Goal: Check status: Check status

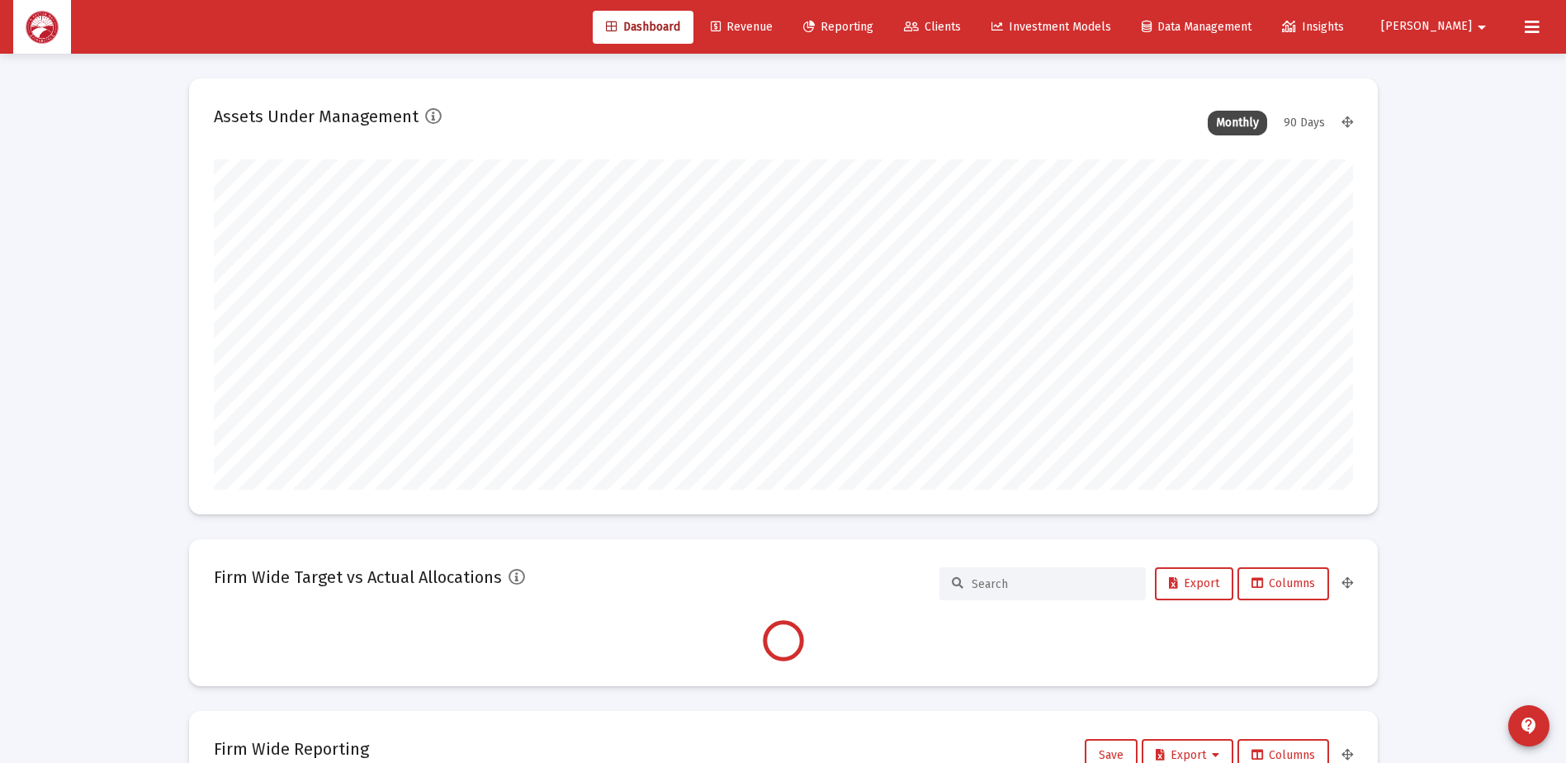
scroll to position [330, 1139]
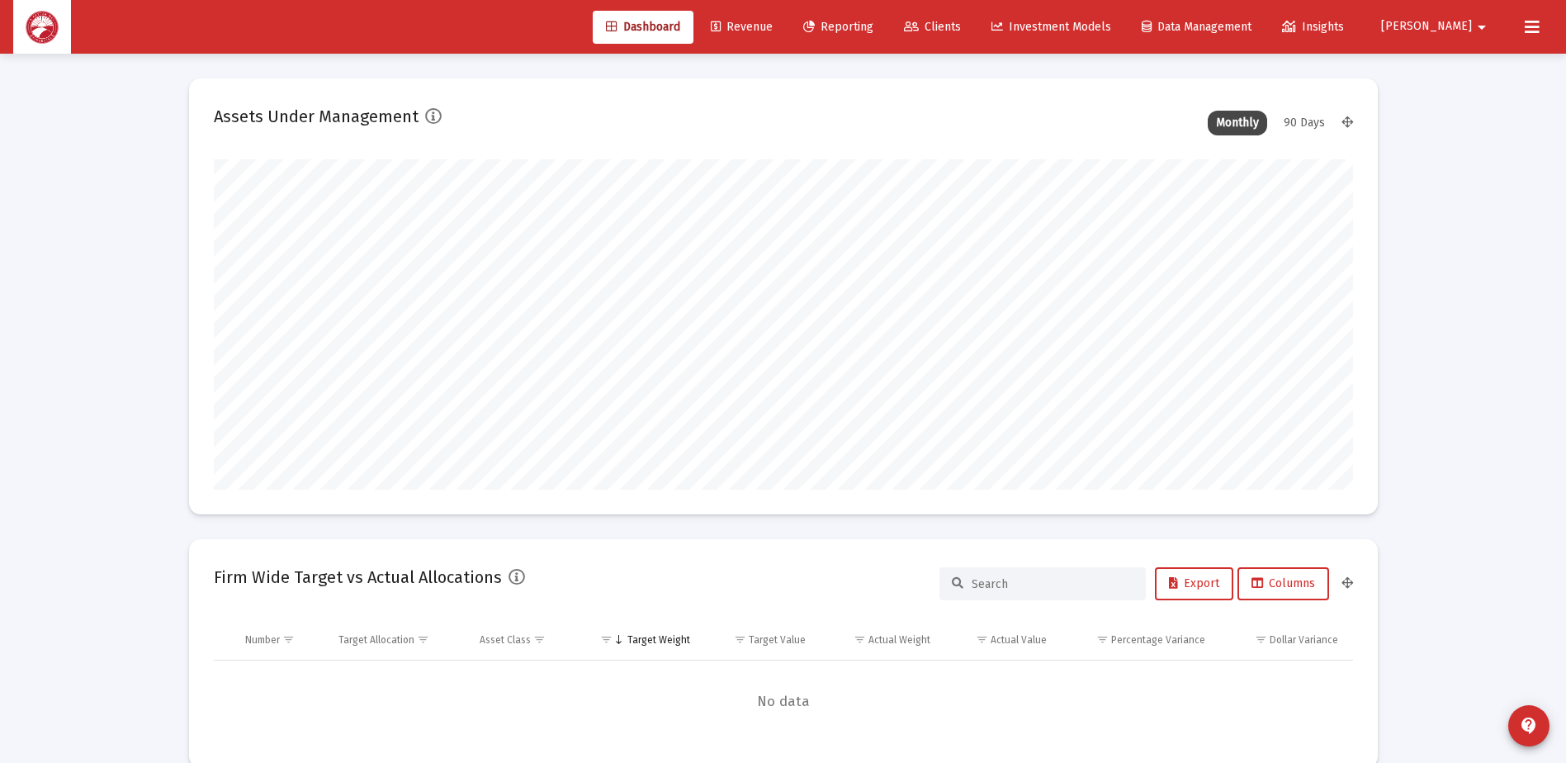
click at [961, 30] on span "Clients" at bounding box center [932, 27] width 57 height 14
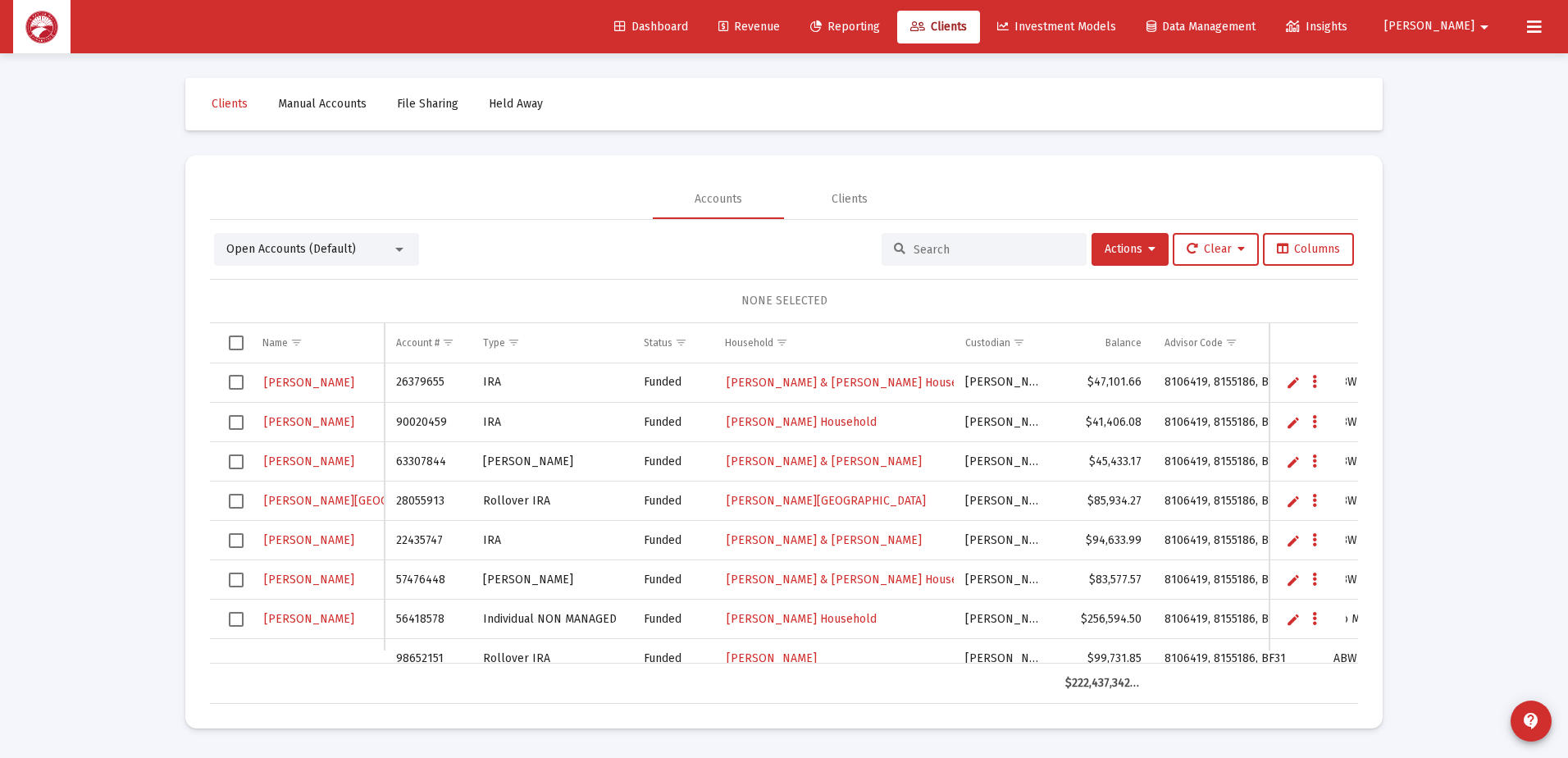
click at [940, 251] on input at bounding box center [995, 249] width 161 height 14
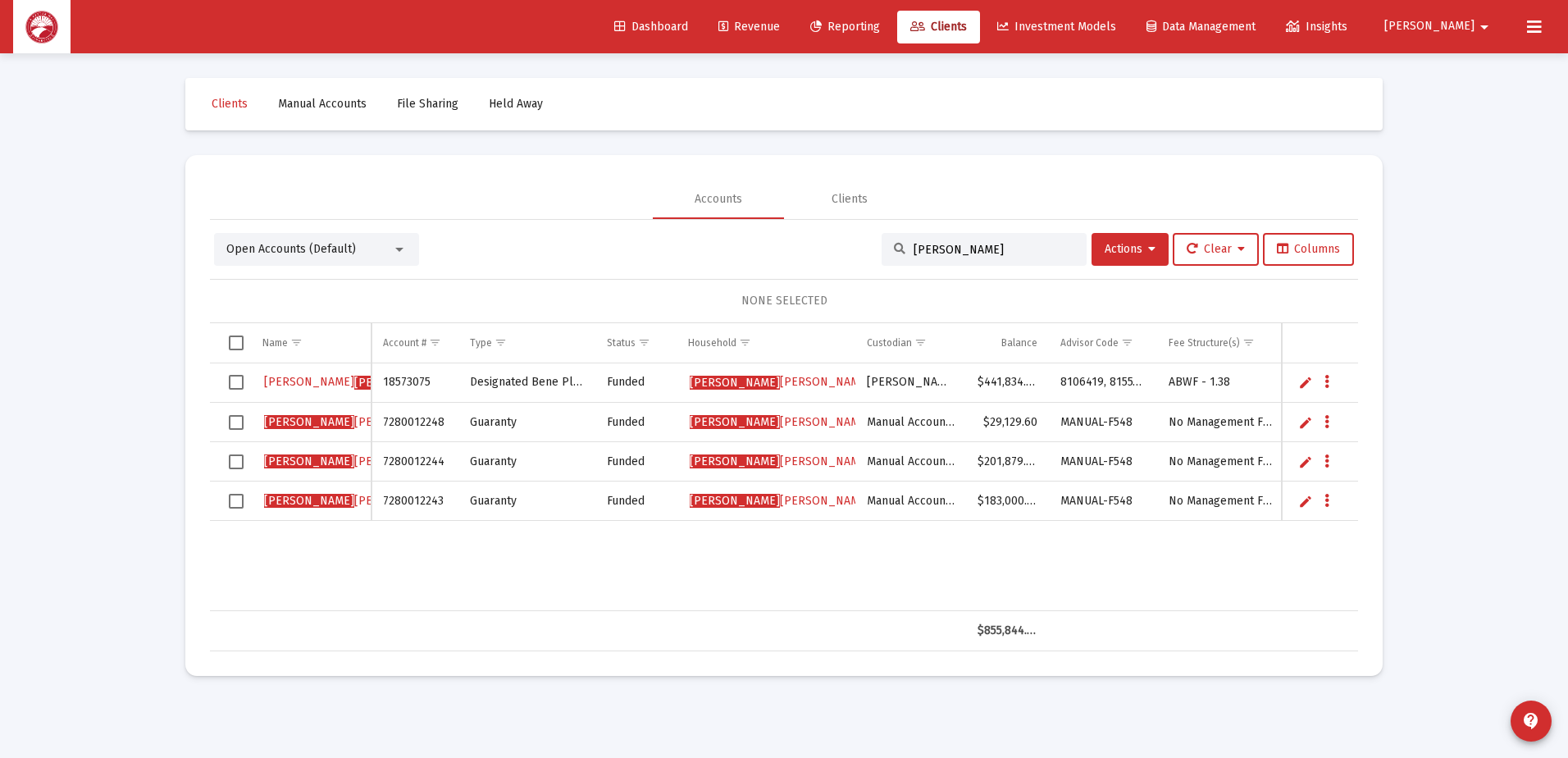
type input "[PERSON_NAME]"
click at [811, 375] on link "[PERSON_NAME] zer, [PERSON_NAME]" at bounding box center [780, 381] width 184 height 25
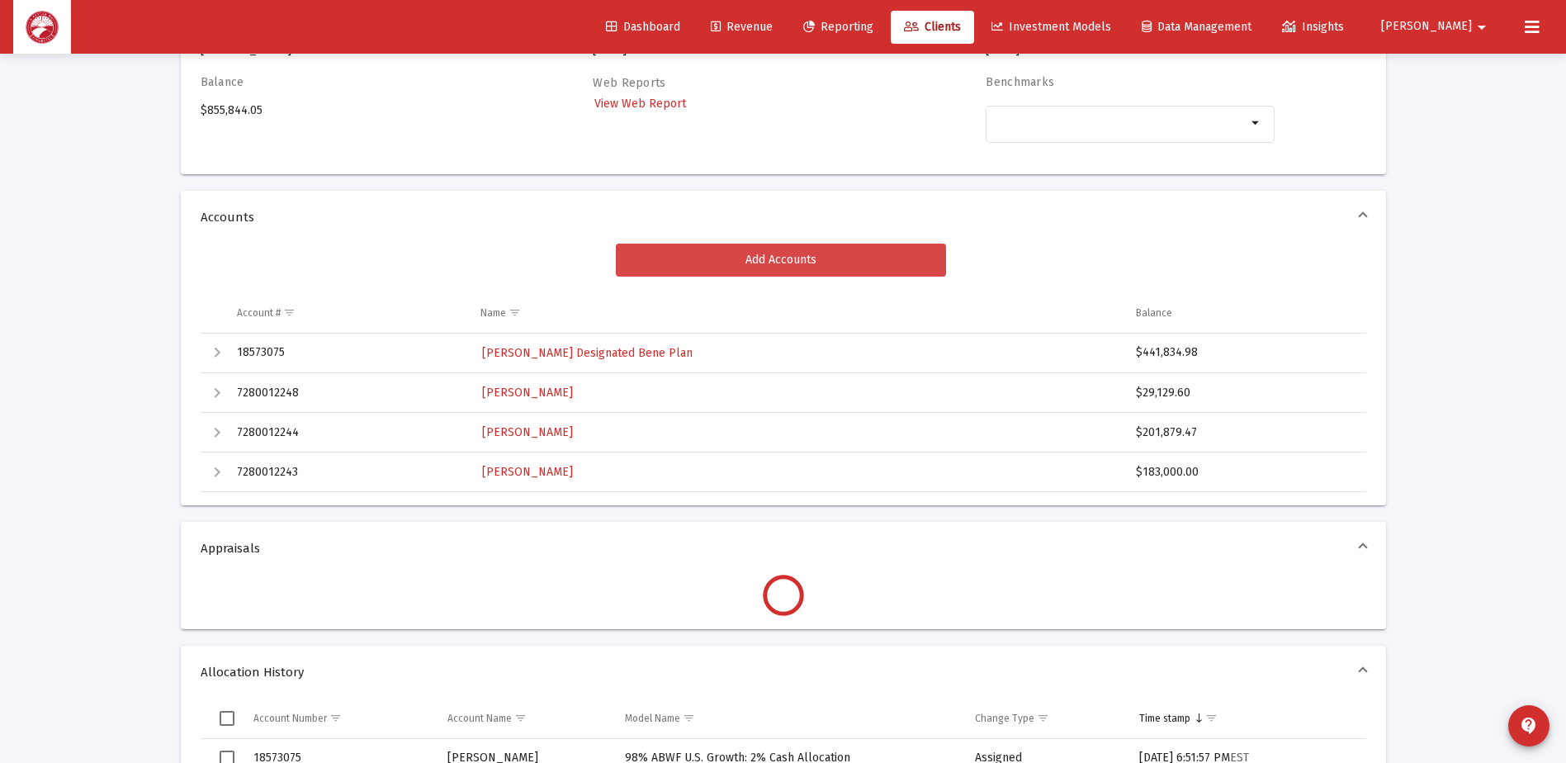
scroll to position [165, 0]
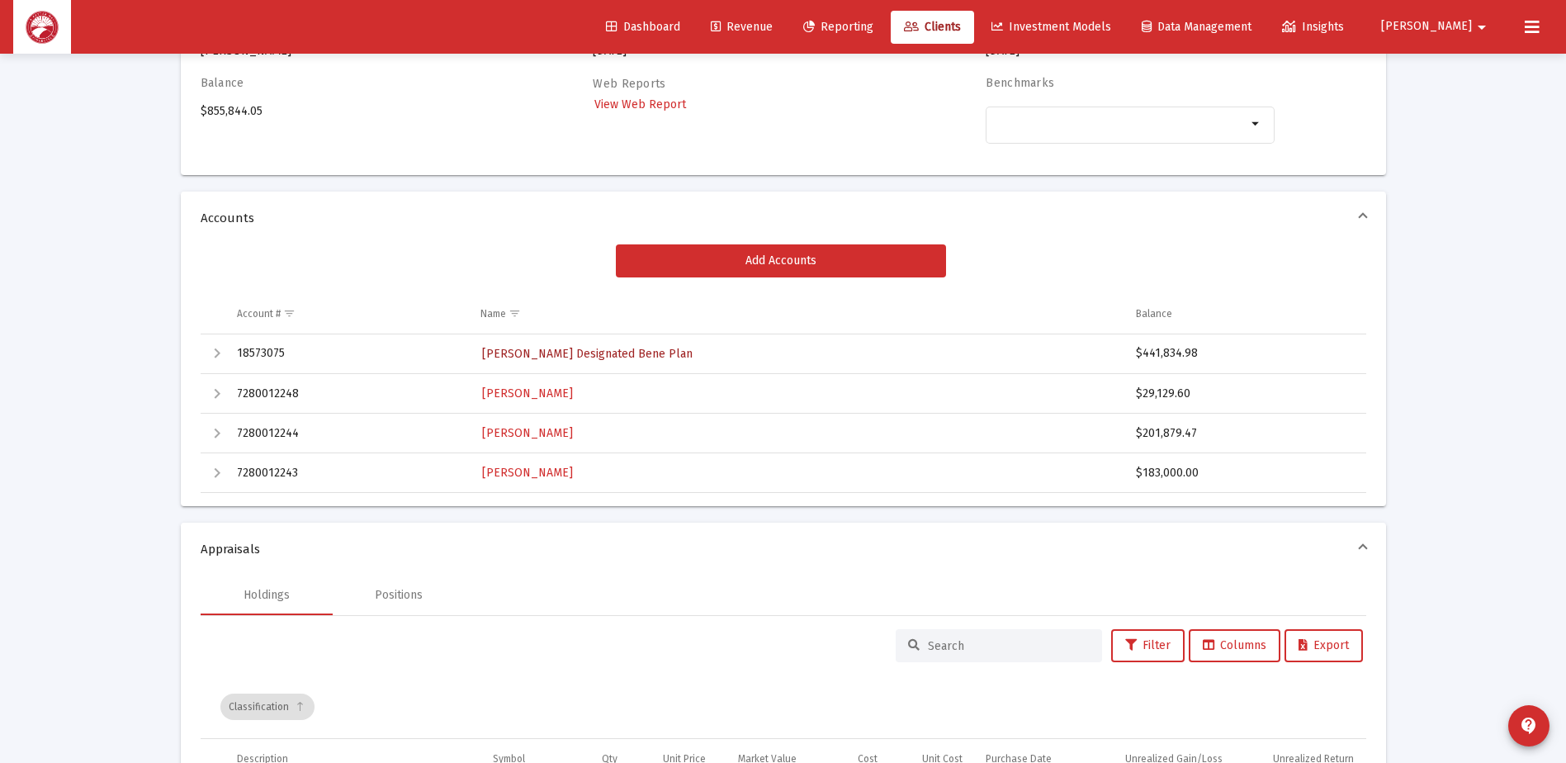
click at [668, 352] on span "[PERSON_NAME] Designated Bene Plan" at bounding box center [587, 354] width 211 height 14
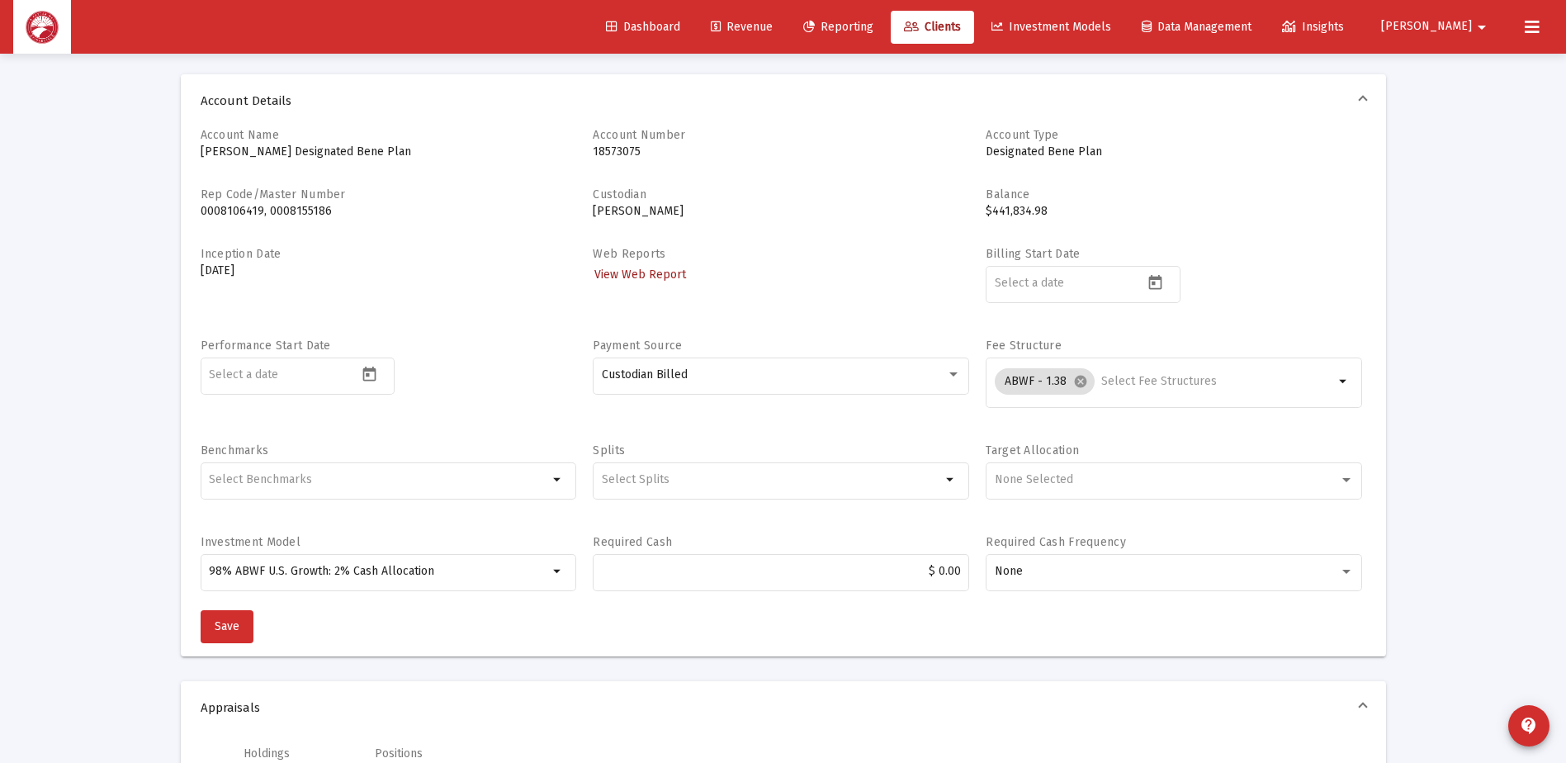
click at [667, 281] on span "View Web Report" at bounding box center [640, 274] width 92 height 14
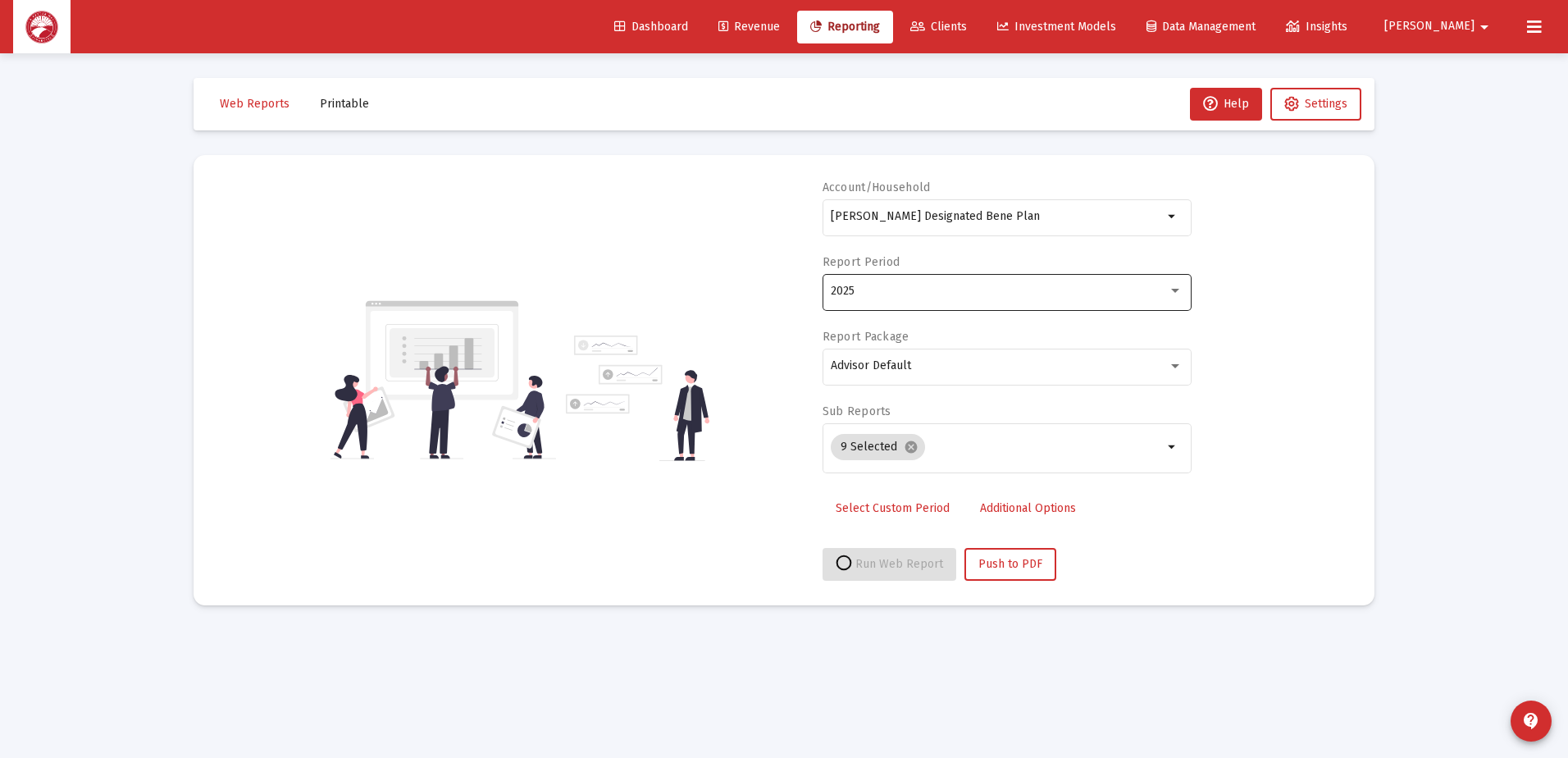
click at [947, 298] on div "2025" at bounding box center [1007, 290] width 352 height 40
select select "View all"
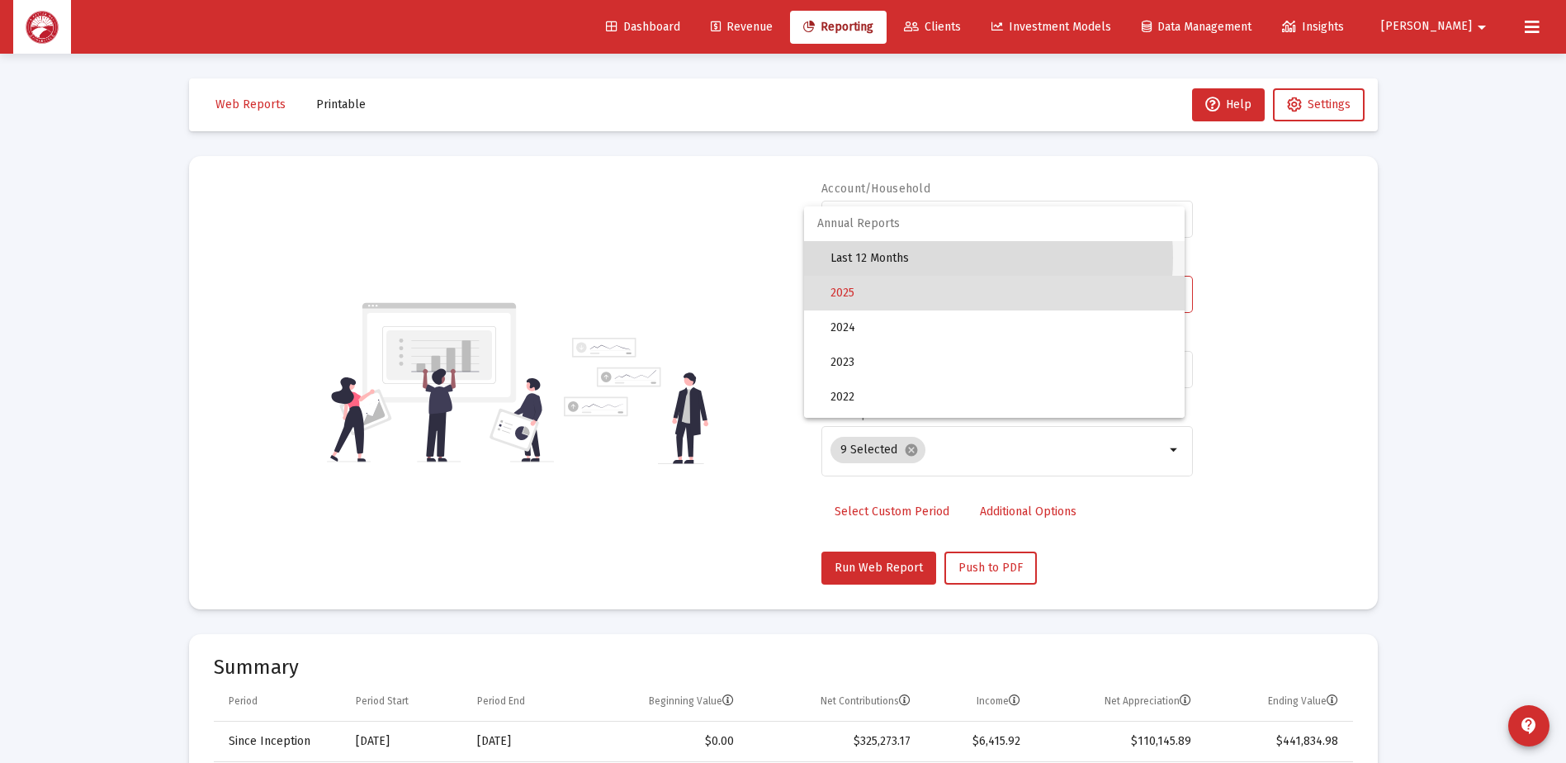
click at [939, 258] on span "Last 12 Months" at bounding box center [1000, 258] width 341 height 35
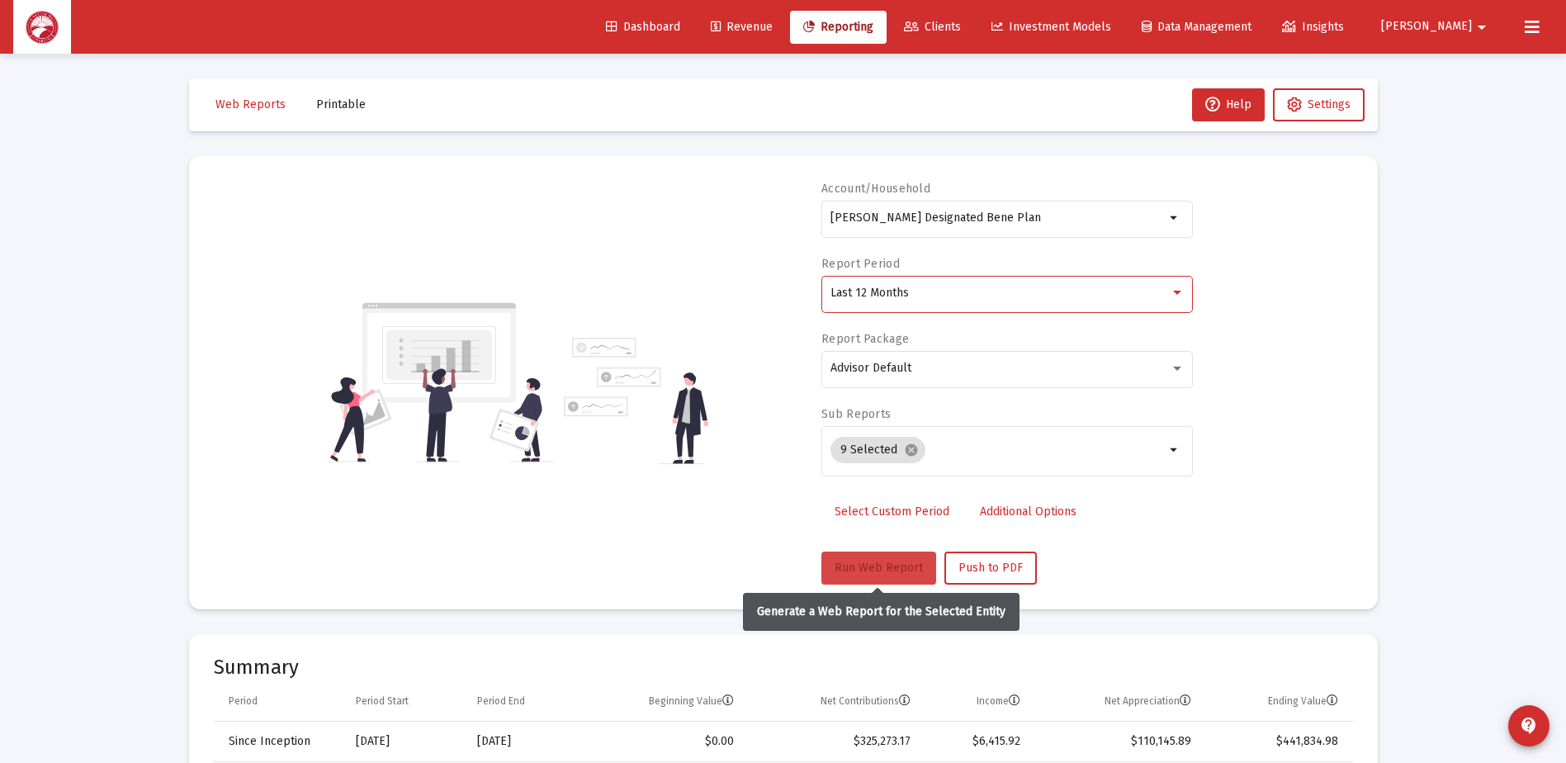
click at [848, 558] on button "Run Web Report" at bounding box center [878, 567] width 115 height 33
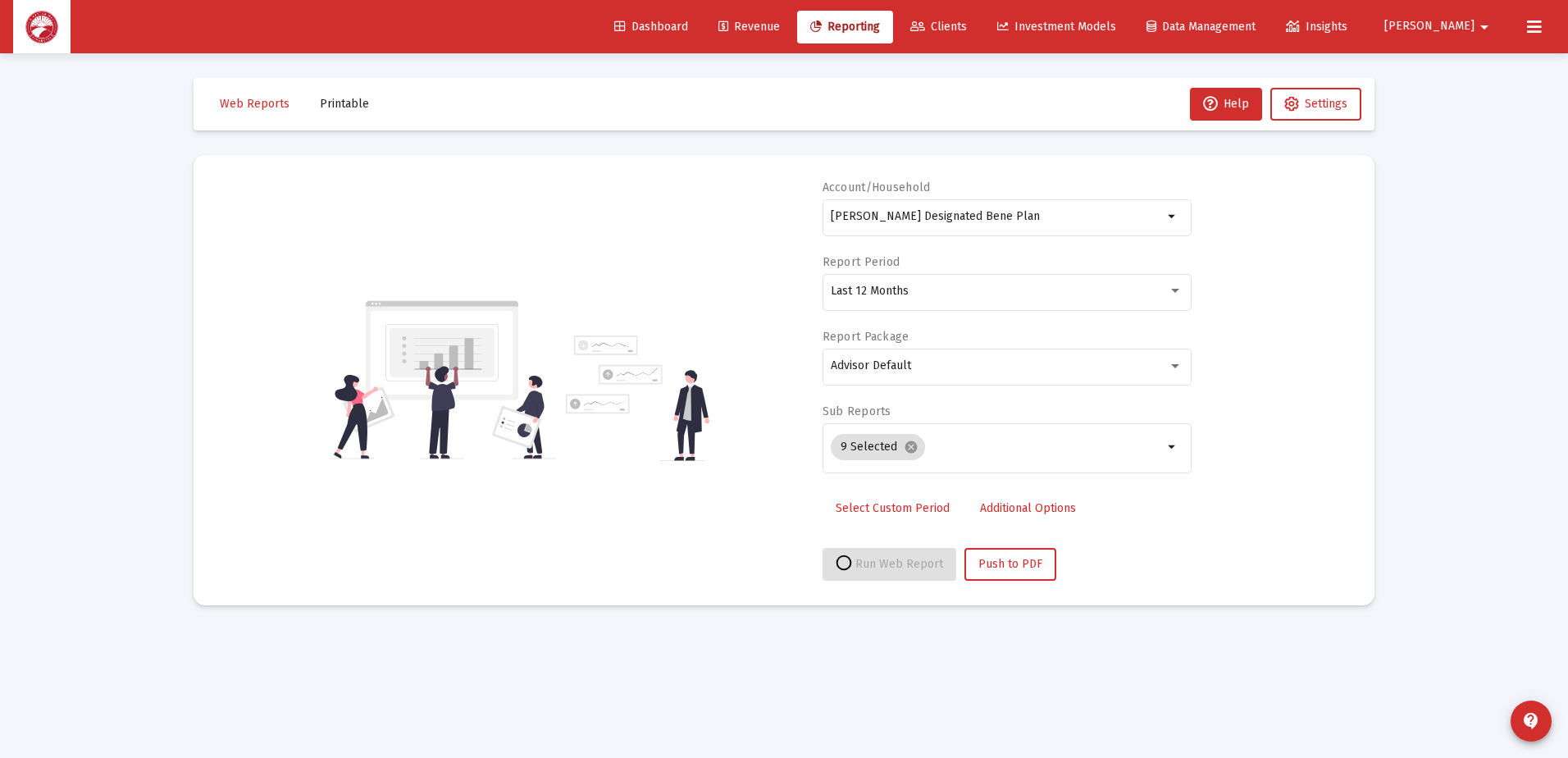
select select "View all"
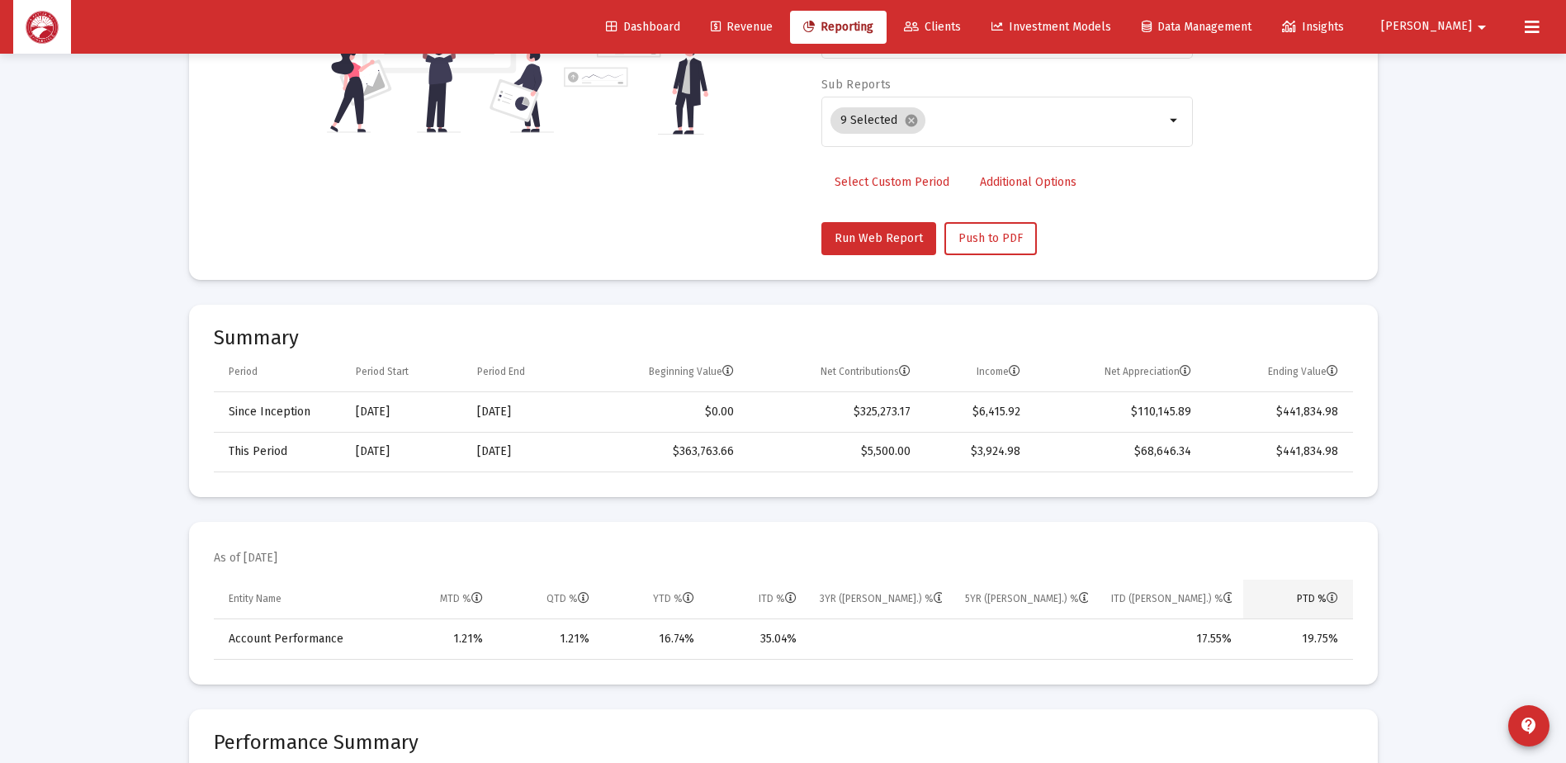
scroll to position [330, 0]
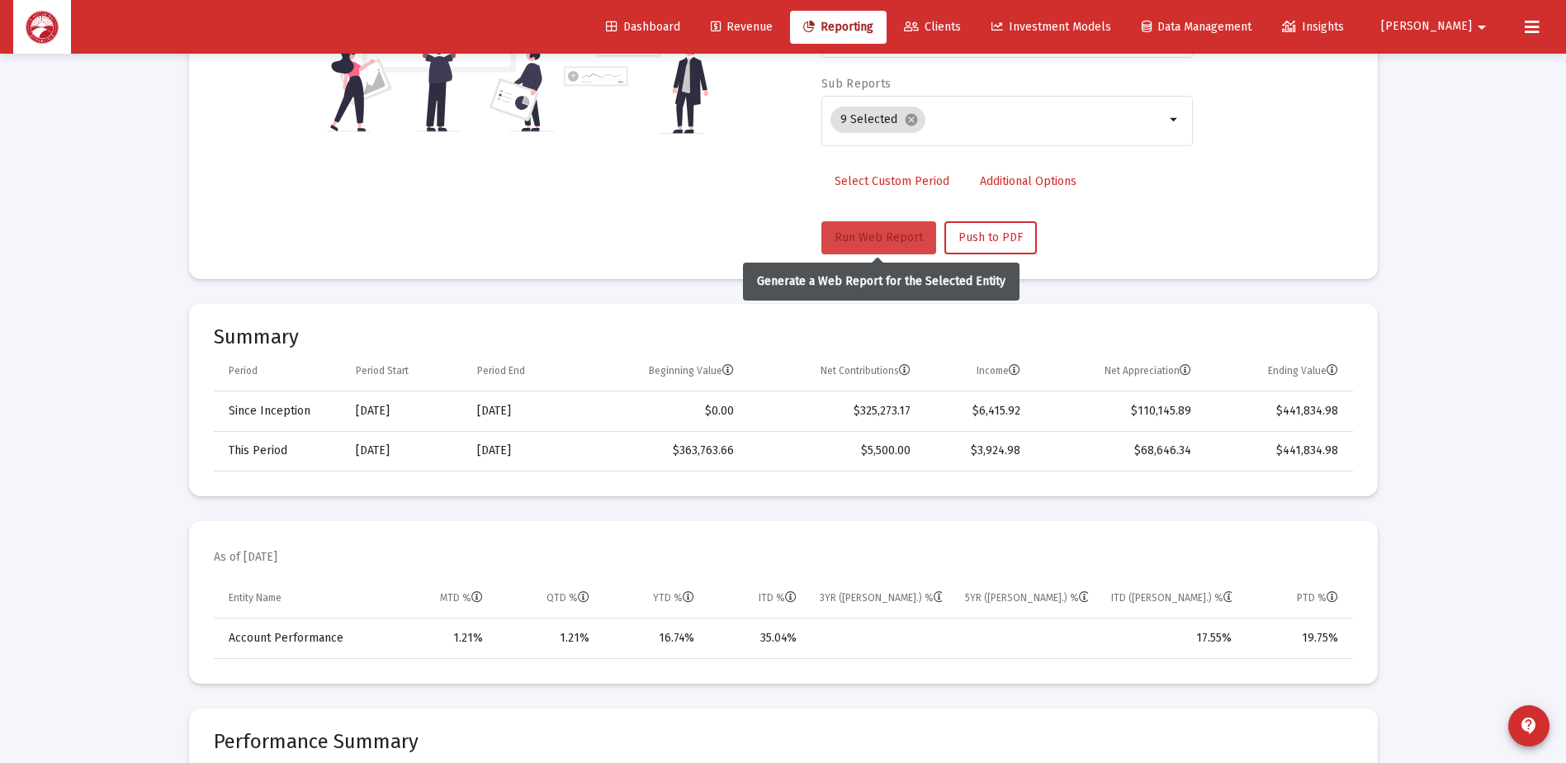
click at [865, 242] on span "Run Web Report" at bounding box center [879, 237] width 88 height 14
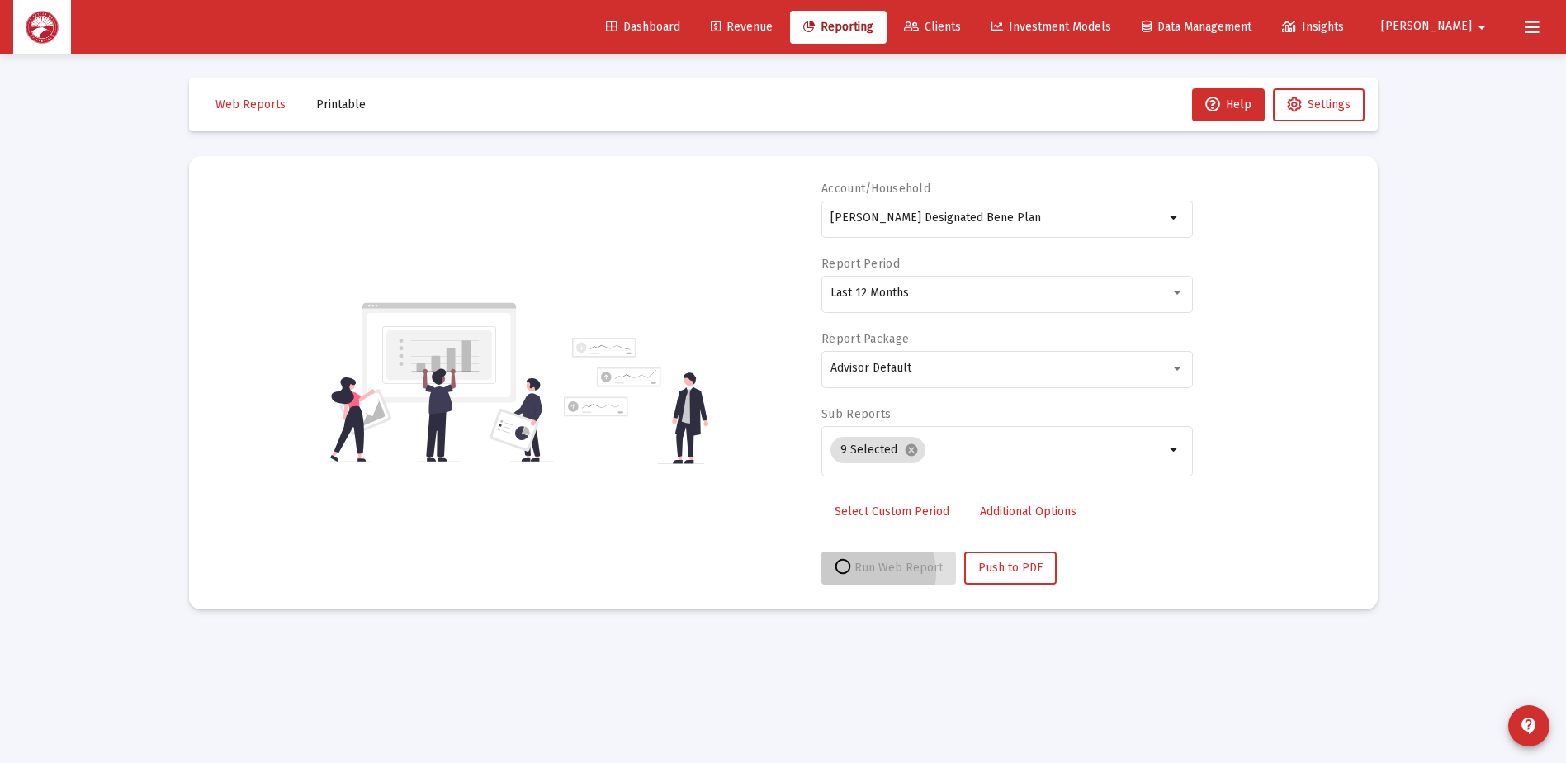
scroll to position [0, 0]
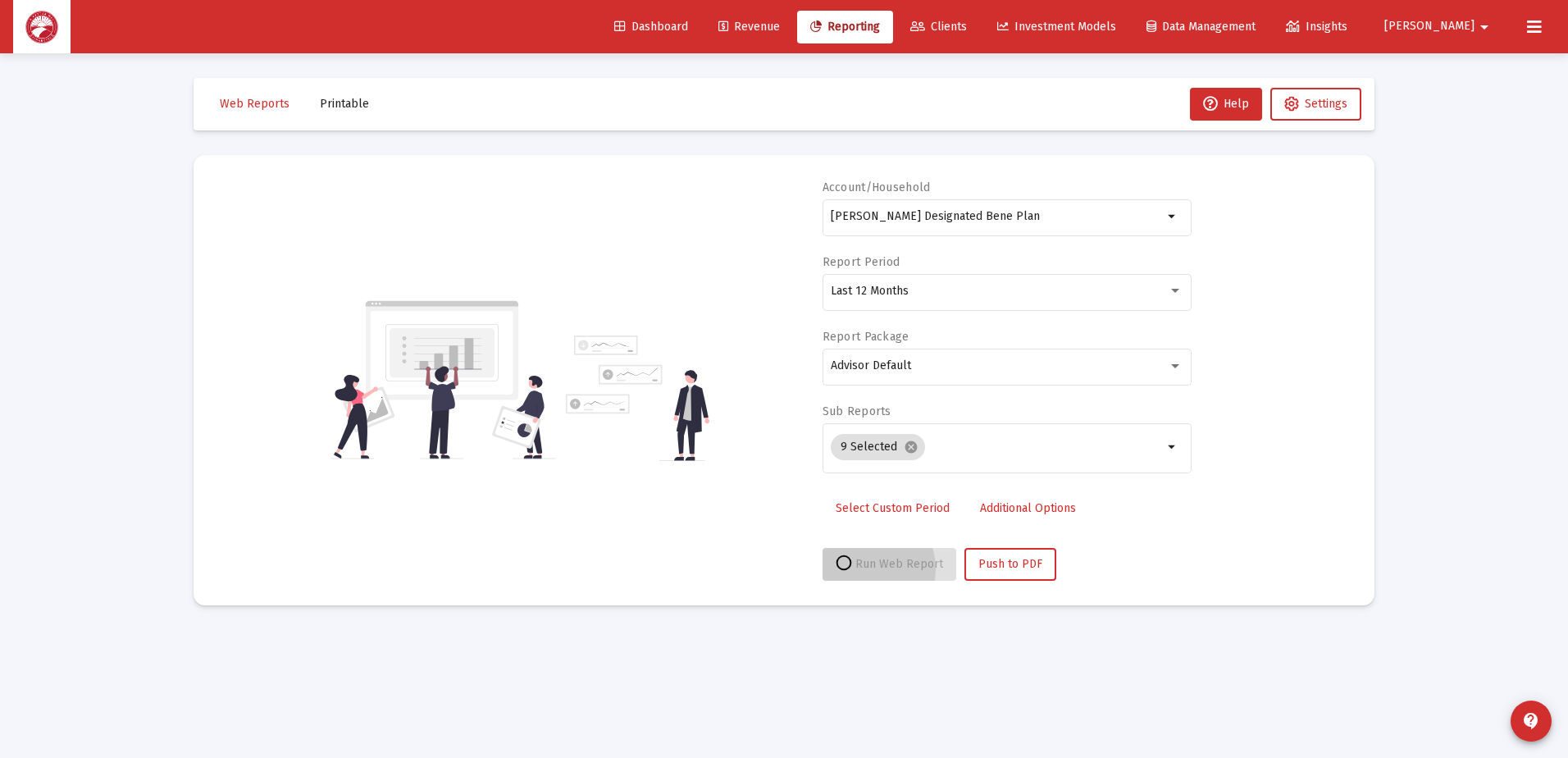
select select "View all"
